Goal: Transaction & Acquisition: Purchase product/service

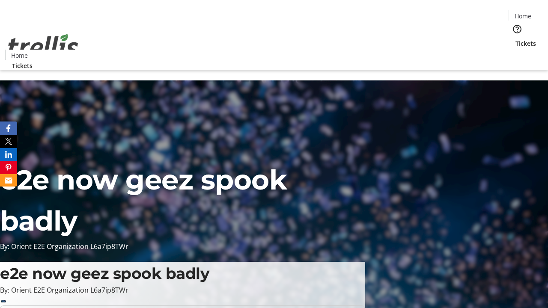
click at [516, 39] on span "Tickets" at bounding box center [526, 43] width 21 height 9
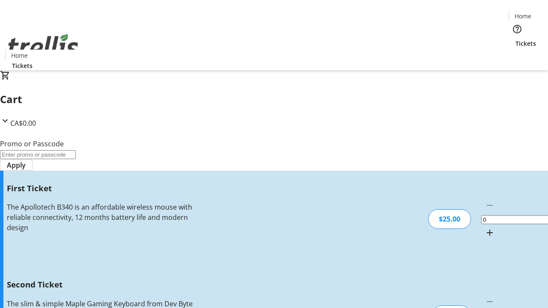
click at [485, 228] on mat-icon "Increment by one" at bounding box center [490, 233] width 10 height 10
type input "1"
type input "2"
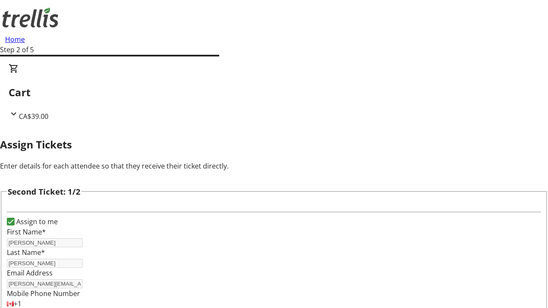
type input "[PERSON_NAME]"
type input "[PERSON_NAME][EMAIL_ADDRESS][DOMAIN_NAME]"
